Goal: Transaction & Acquisition: Purchase product/service

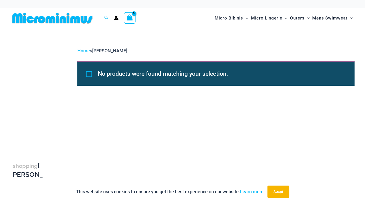
scroll to position [0, 0]
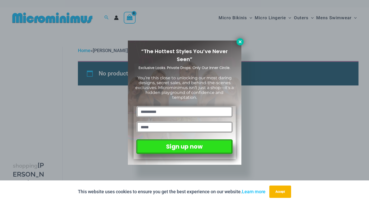
click at [239, 42] on icon at bounding box center [240, 41] width 5 height 5
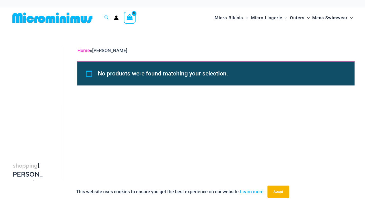
click at [82, 52] on link "Home" at bounding box center [83, 50] width 13 height 5
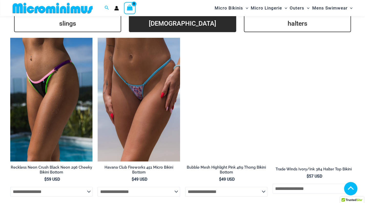
scroll to position [1199, 0]
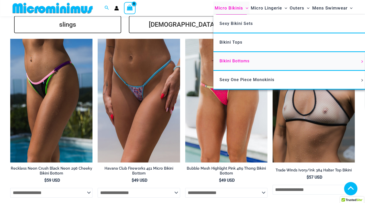
click at [234, 58] on link "Bikini Bottoms" at bounding box center [289, 61] width 152 height 19
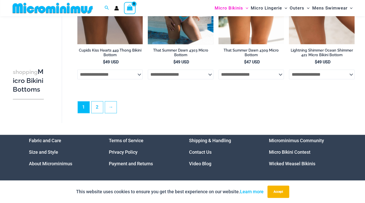
scroll to position [1402, 0]
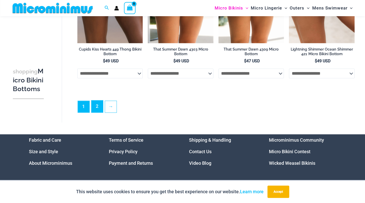
click at [100, 112] on link "2" at bounding box center [97, 106] width 12 height 12
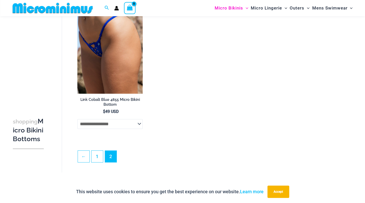
scroll to position [1114, 0]
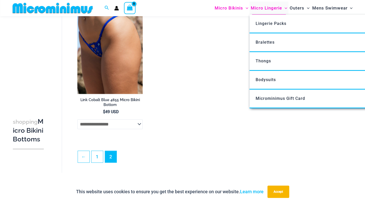
click at [262, 8] on span "Micro Lingerie" at bounding box center [266, 8] width 31 height 13
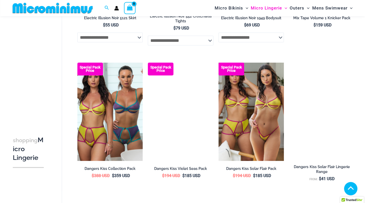
scroll to position [1166, 0]
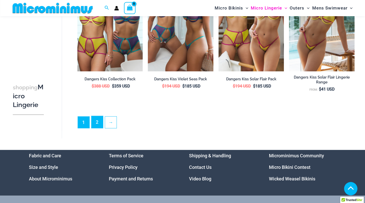
click at [96, 128] on link "2" at bounding box center [97, 122] width 12 height 12
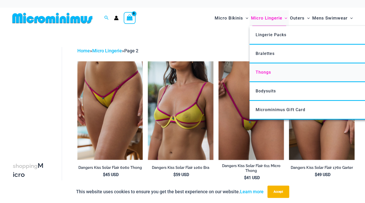
click at [265, 73] on span "Thongs" at bounding box center [263, 72] width 15 height 5
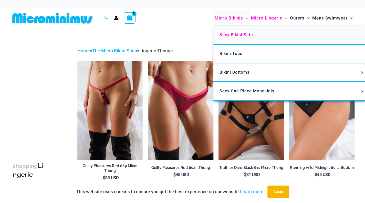
click at [230, 34] on span "Sexy Bikini Sets" at bounding box center [236, 34] width 33 height 5
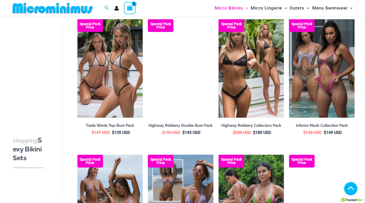
scroll to position [556, 0]
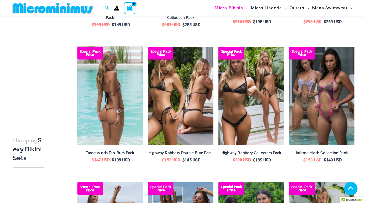
click at [99, 101] on img at bounding box center [110, 96] width 66 height 98
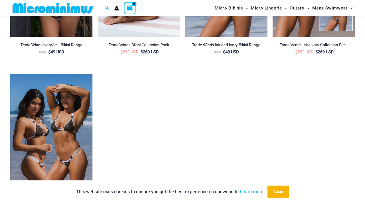
scroll to position [890, 0]
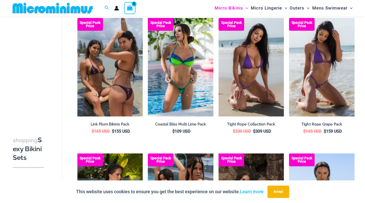
scroll to position [1034, 0]
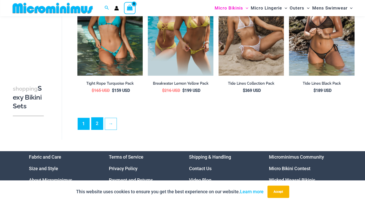
click at [94, 121] on link "2" at bounding box center [97, 123] width 12 height 12
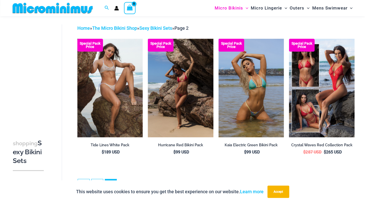
scroll to position [48, 0]
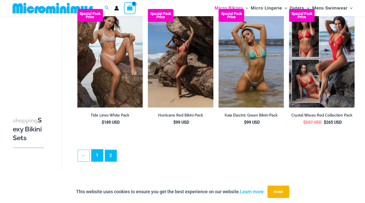
click at [97, 155] on link "1" at bounding box center [97, 155] width 12 height 12
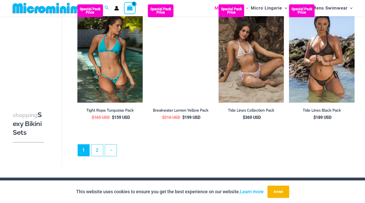
scroll to position [1006, 0]
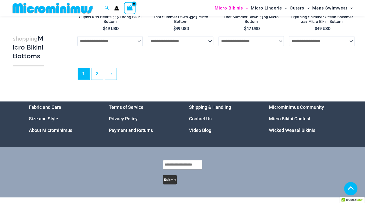
scroll to position [1417, 0]
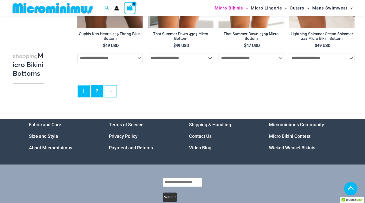
click at [100, 95] on link "2" at bounding box center [97, 91] width 12 height 12
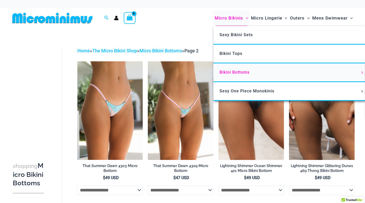
click at [265, 73] on link "Bikini Bottoms" at bounding box center [289, 72] width 152 height 19
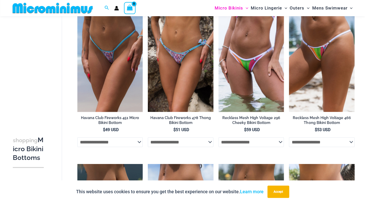
scroll to position [1032, 0]
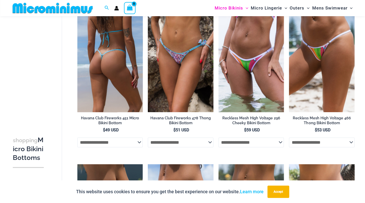
click at [129, 59] on img at bounding box center [110, 63] width 66 height 98
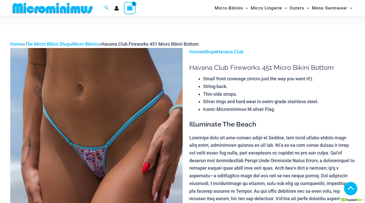
scroll to position [225, 0]
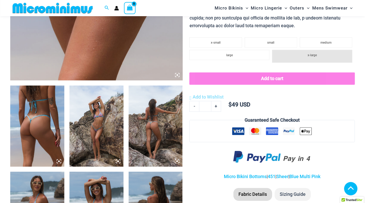
click at [101, 116] on img at bounding box center [96, 125] width 54 height 81
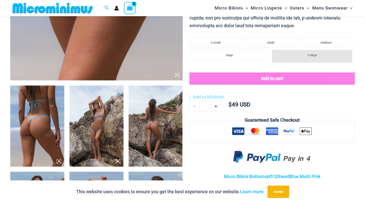
scroll to position [360, 0]
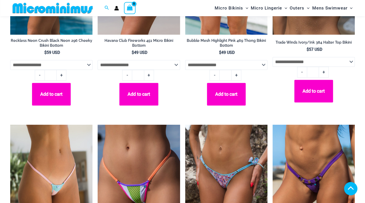
scroll to position [1307, 0]
